Goal: Check status

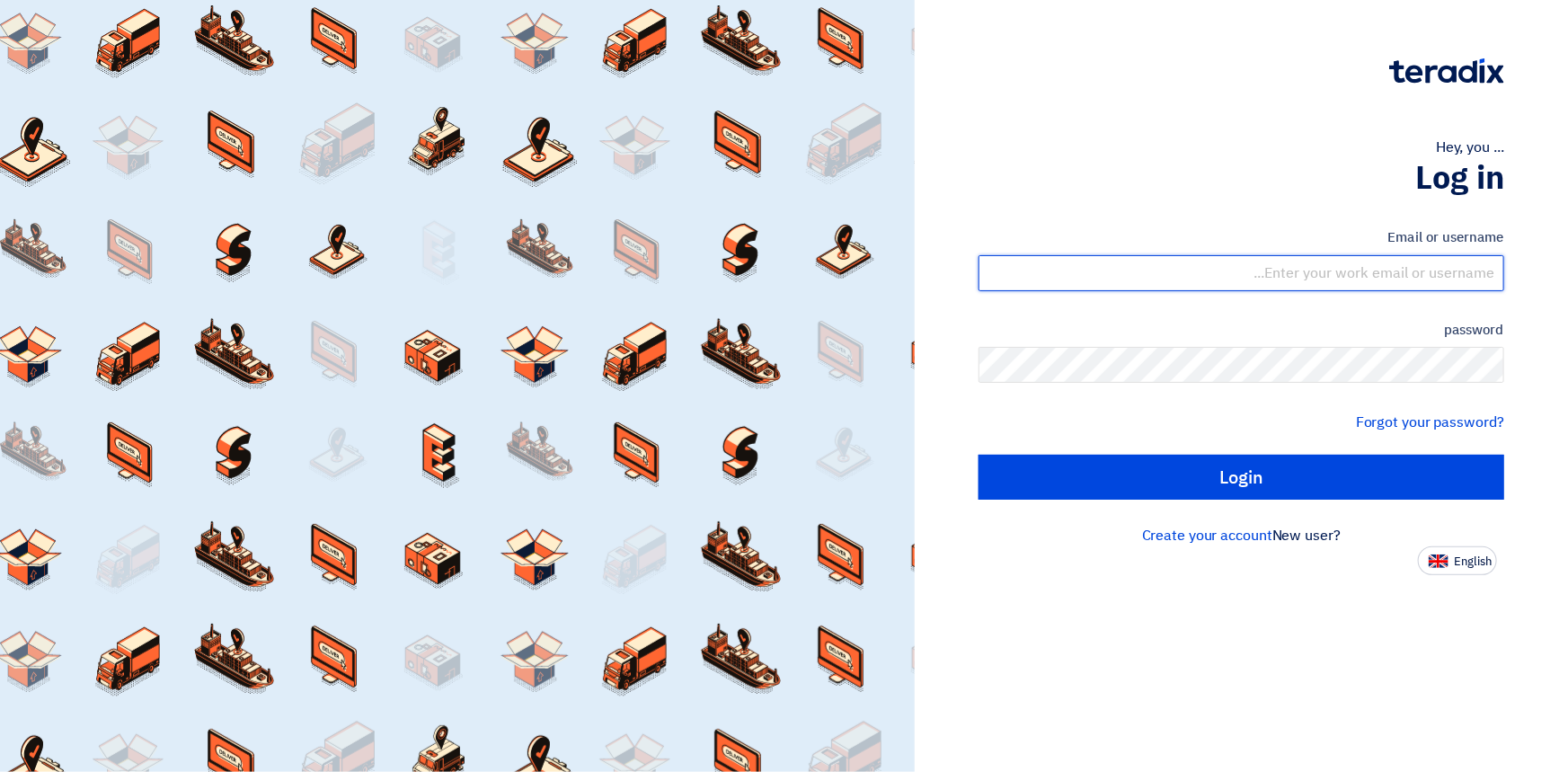
click at [1458, 270] on input "text" at bounding box center [1240, 273] width 525 height 36
type input "[EMAIL_ADDRESS][DOMAIN_NAME]"
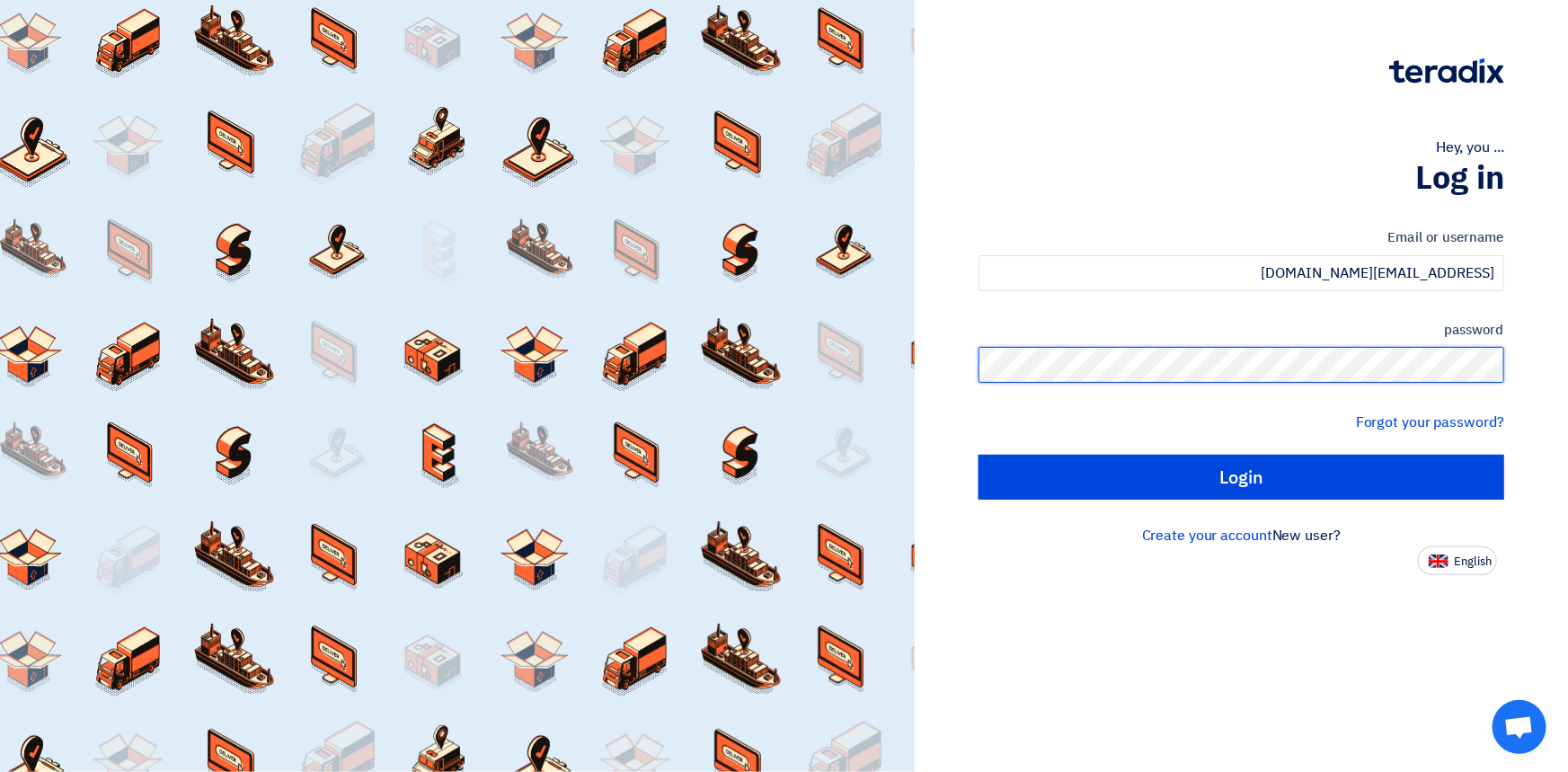
click at [978, 455] on input "Login" at bounding box center [1240, 477] width 525 height 45
type input "Sign in"
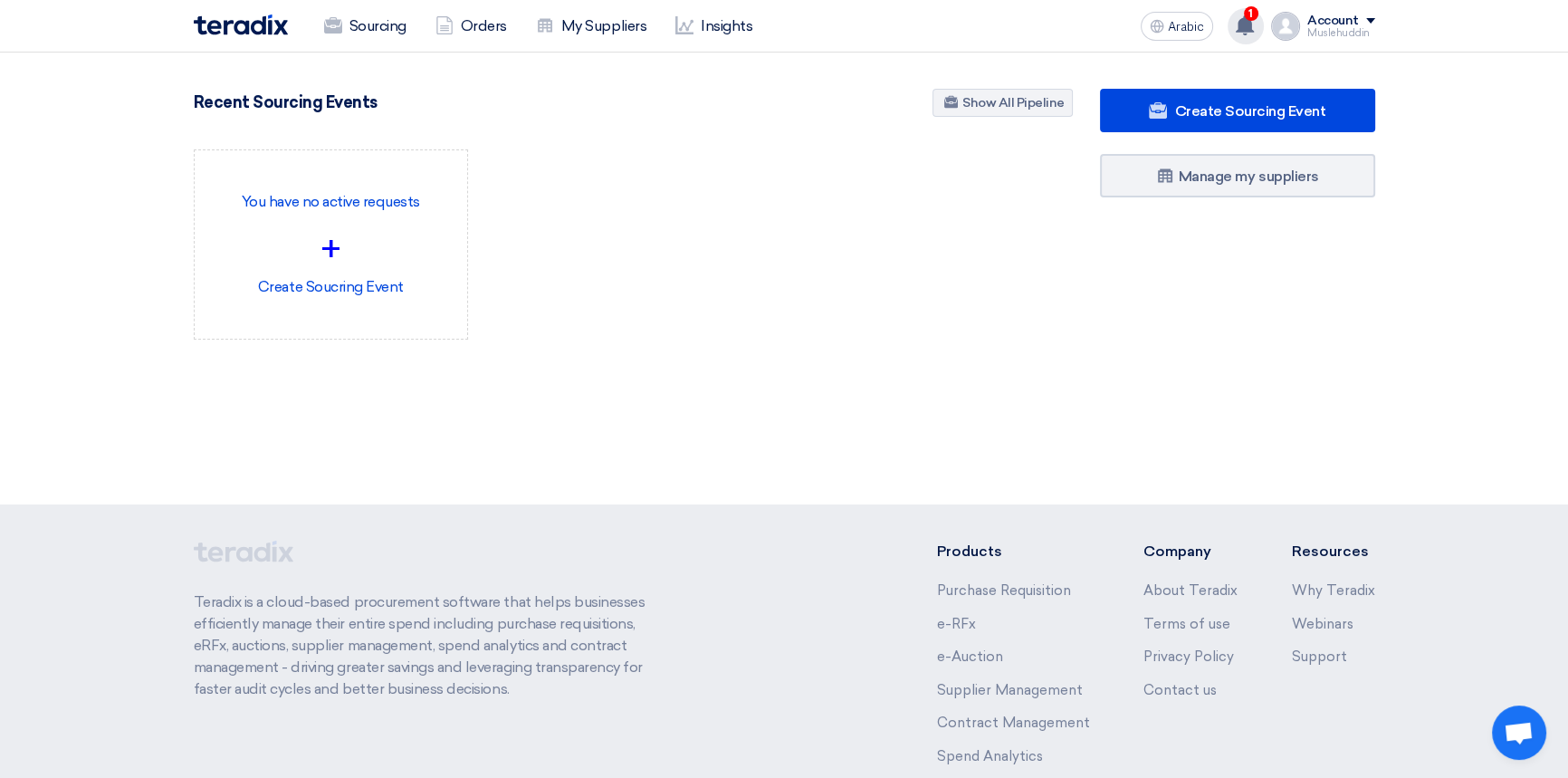
click at [1241, 35] on icon at bounding box center [1245, 26] width 20 height 20
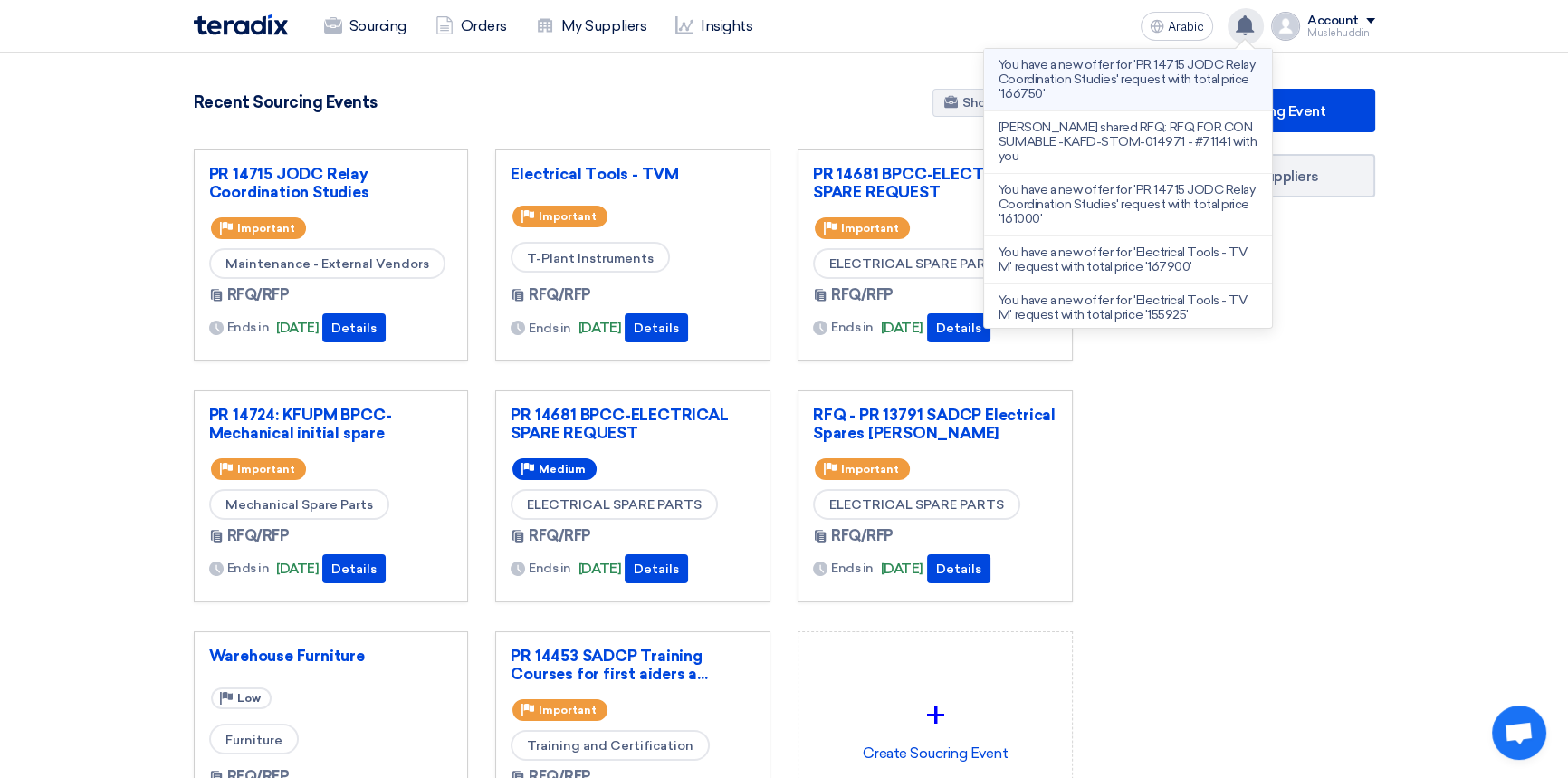
click at [1163, 100] on p "You have a new offer for 'PR 14715 JODC Relay Coordination Studies' request wit…" at bounding box center [1127, 80] width 259 height 43
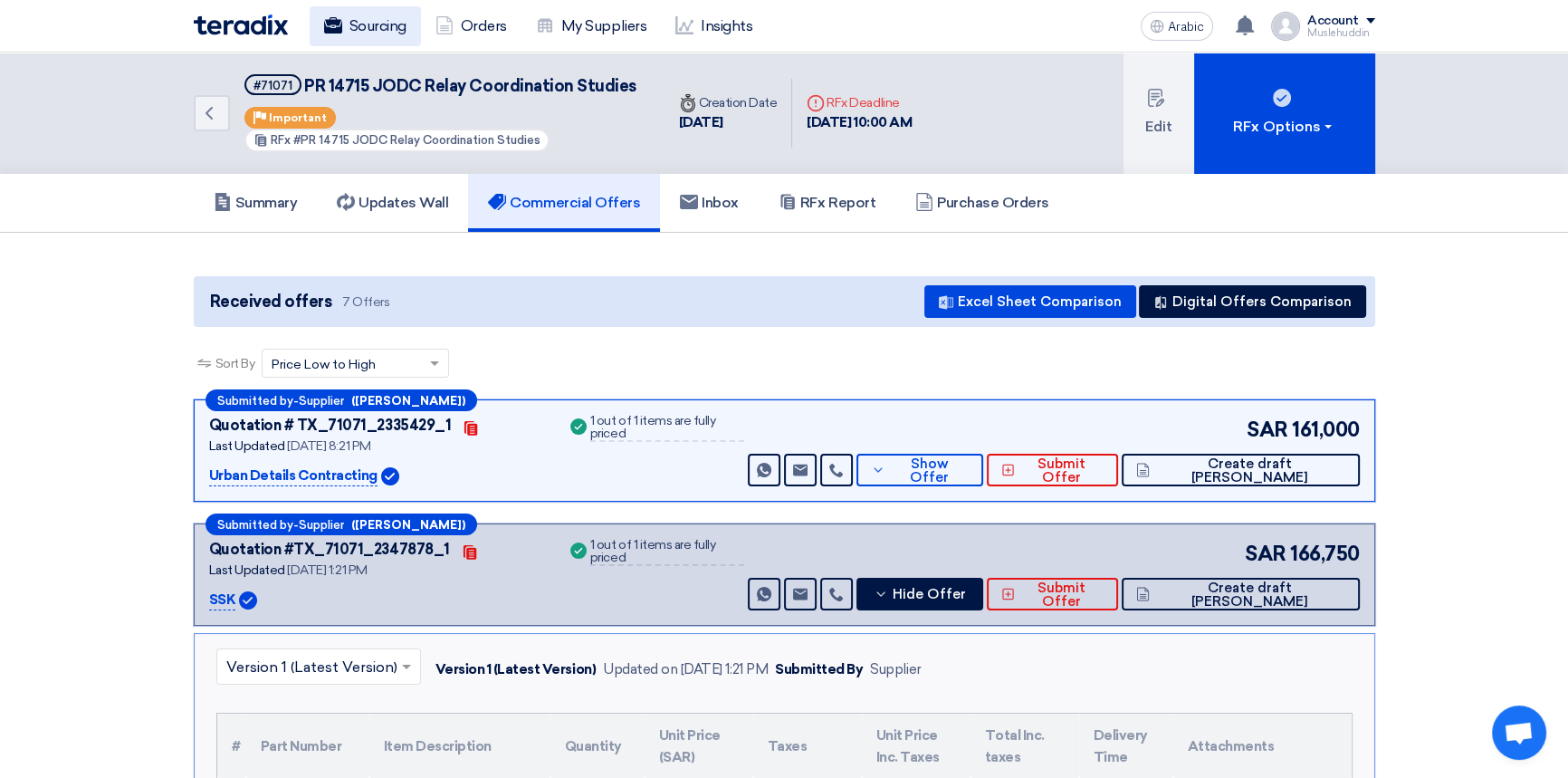
click at [379, 32] on font "Sourcing" at bounding box center [377, 25] width 57 height 17
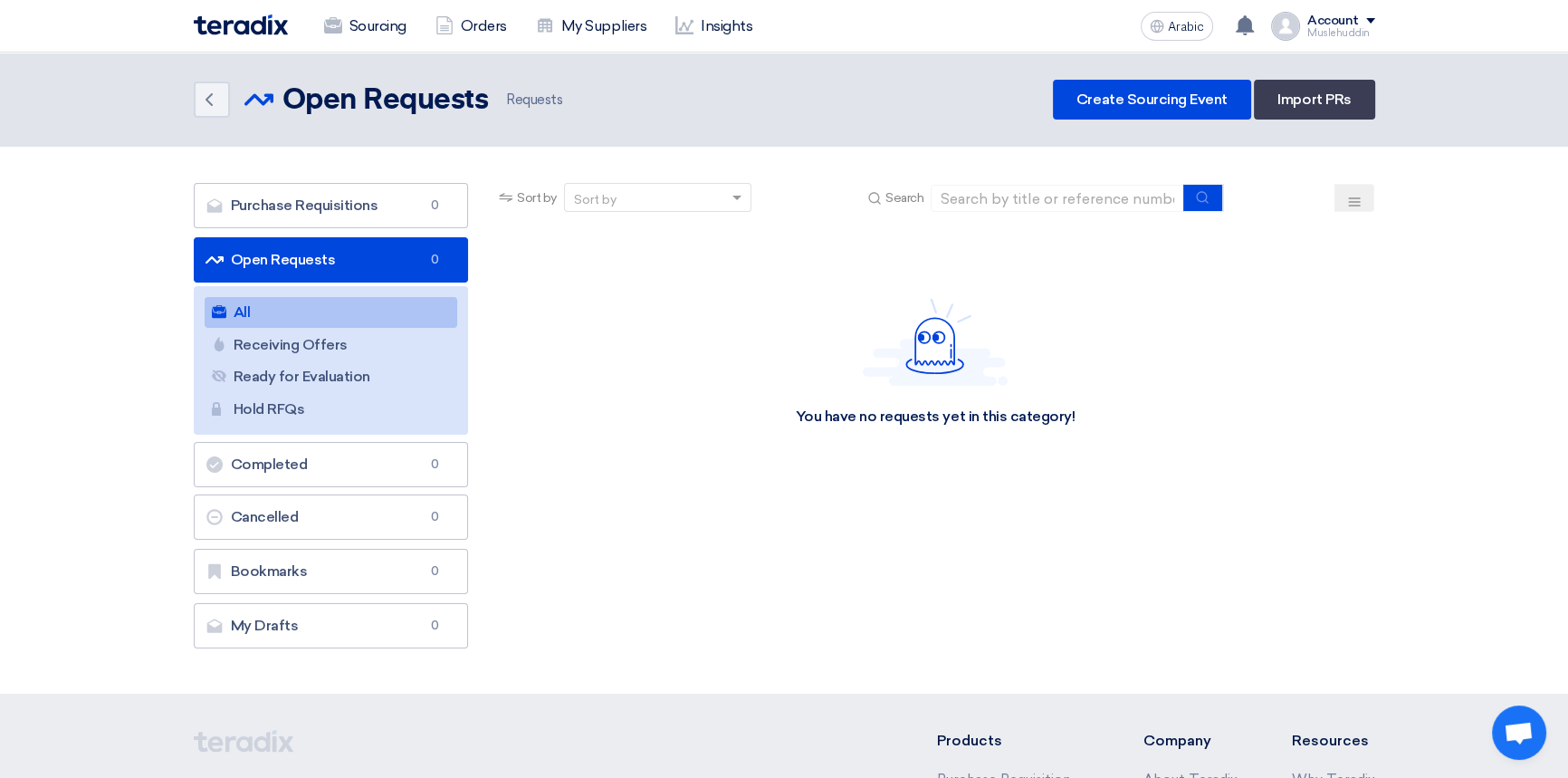
click at [238, 310] on font "All" at bounding box center [241, 312] width 17 height 17
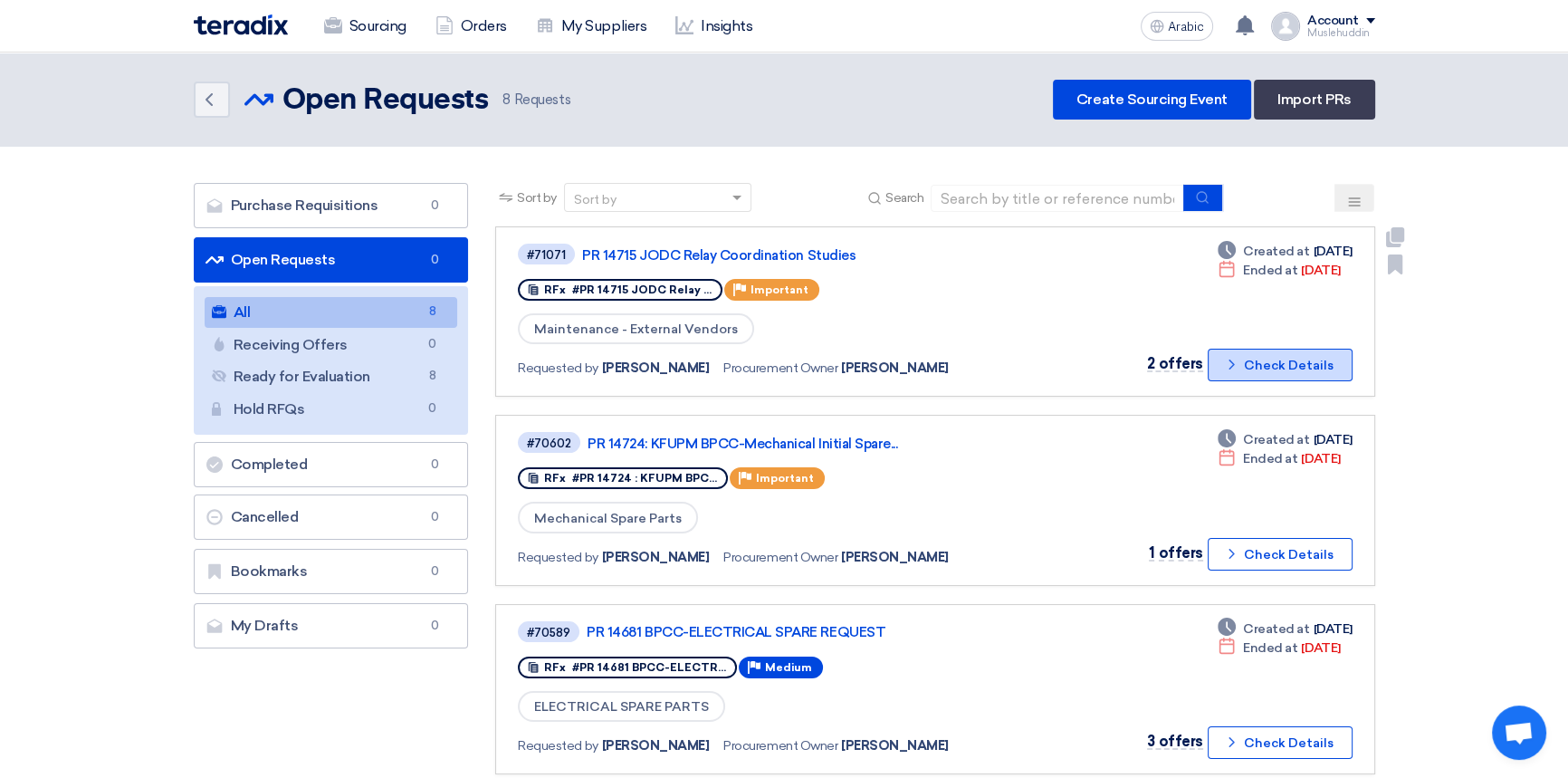
click at [1330, 369] on font "Check Details" at bounding box center [1288, 366] width 90 height 16
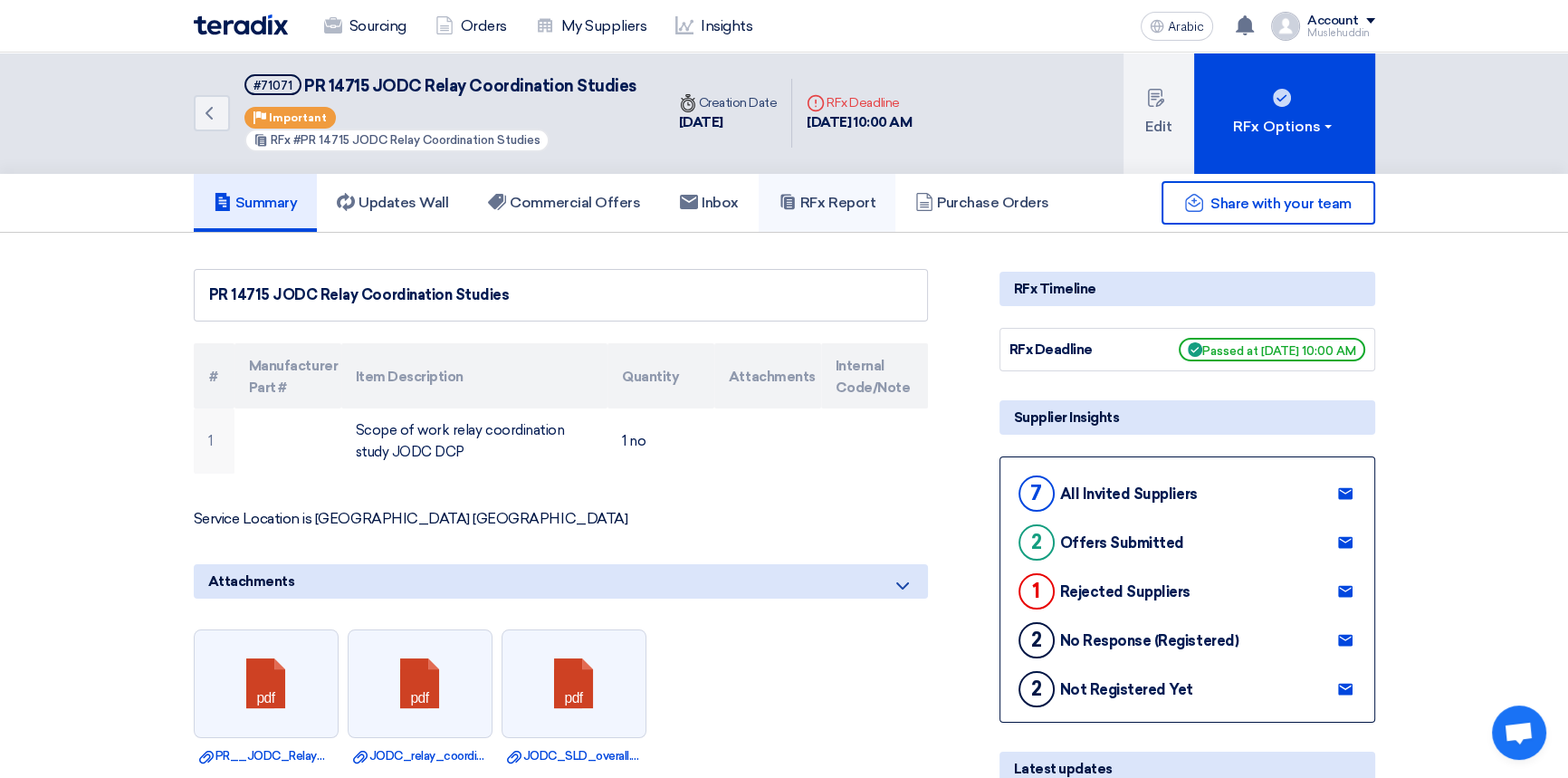
click at [865, 207] on font "RFx Report" at bounding box center [838, 202] width 75 height 17
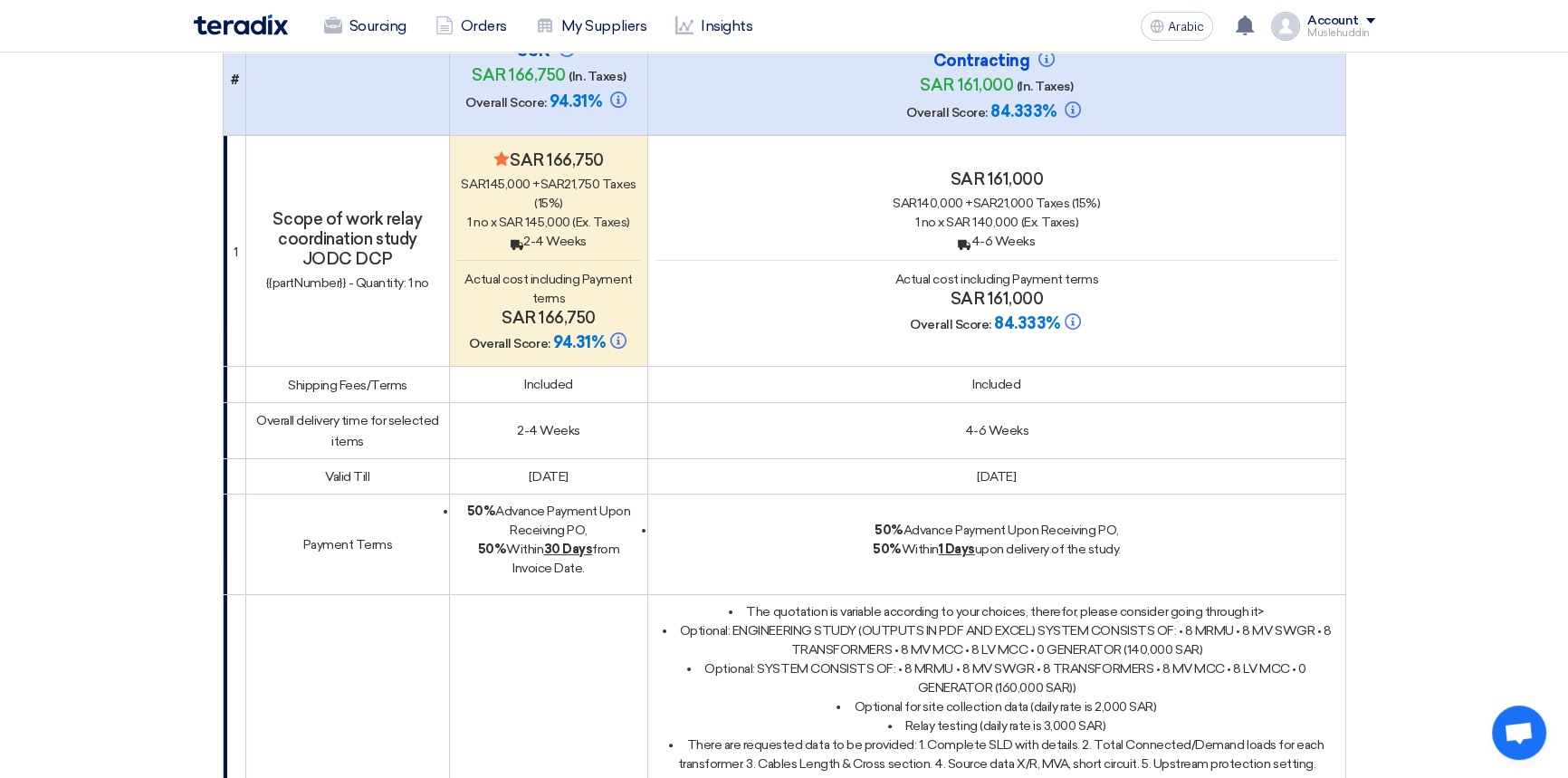
scroll to position [164, 0]
